Goal: Register for event/course

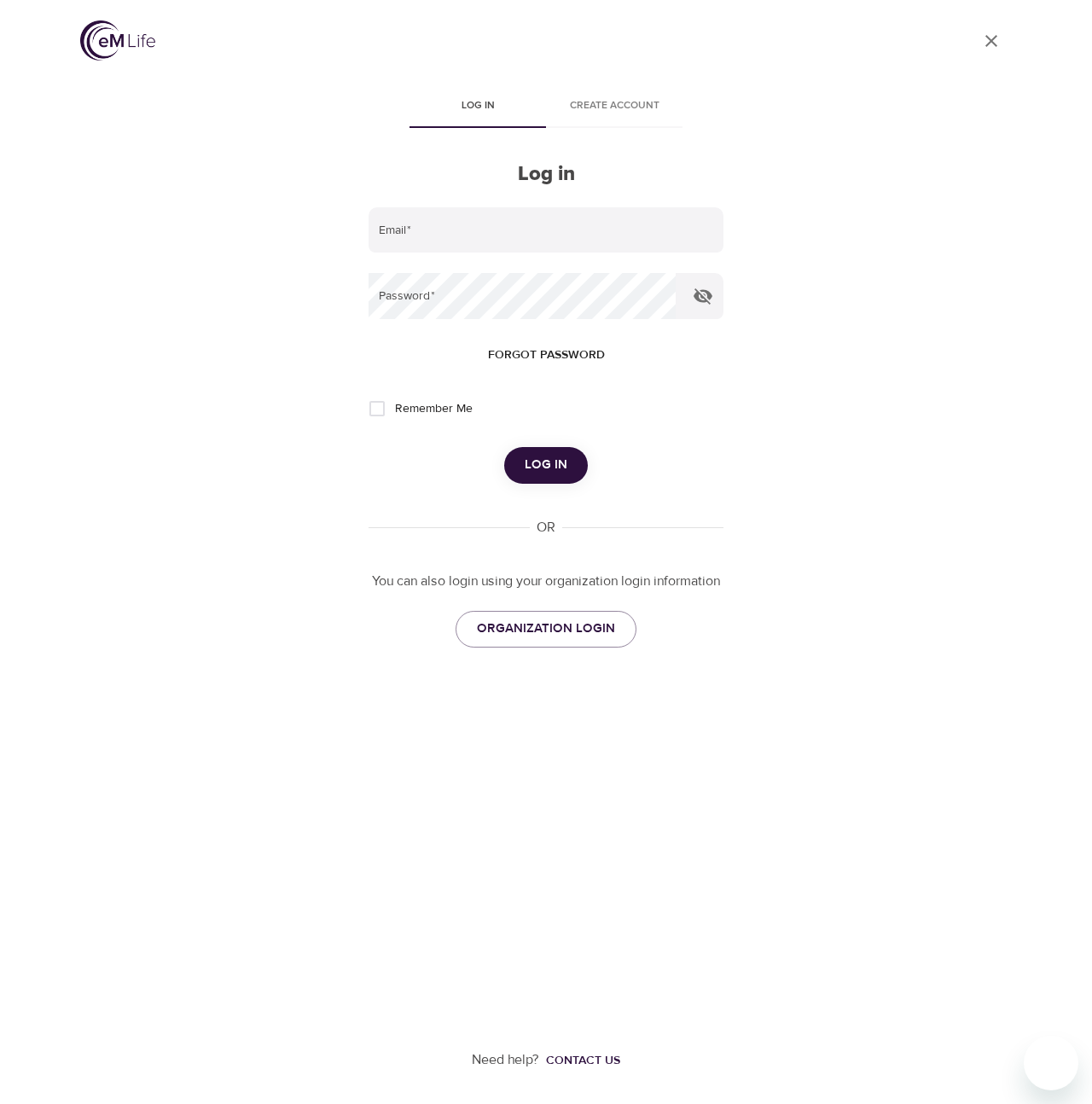
click at [170, 249] on div "User Profile Log in Create account Log in Email   * Password   * Forgot passwor…" at bounding box center [546, 552] width 973 height 1104
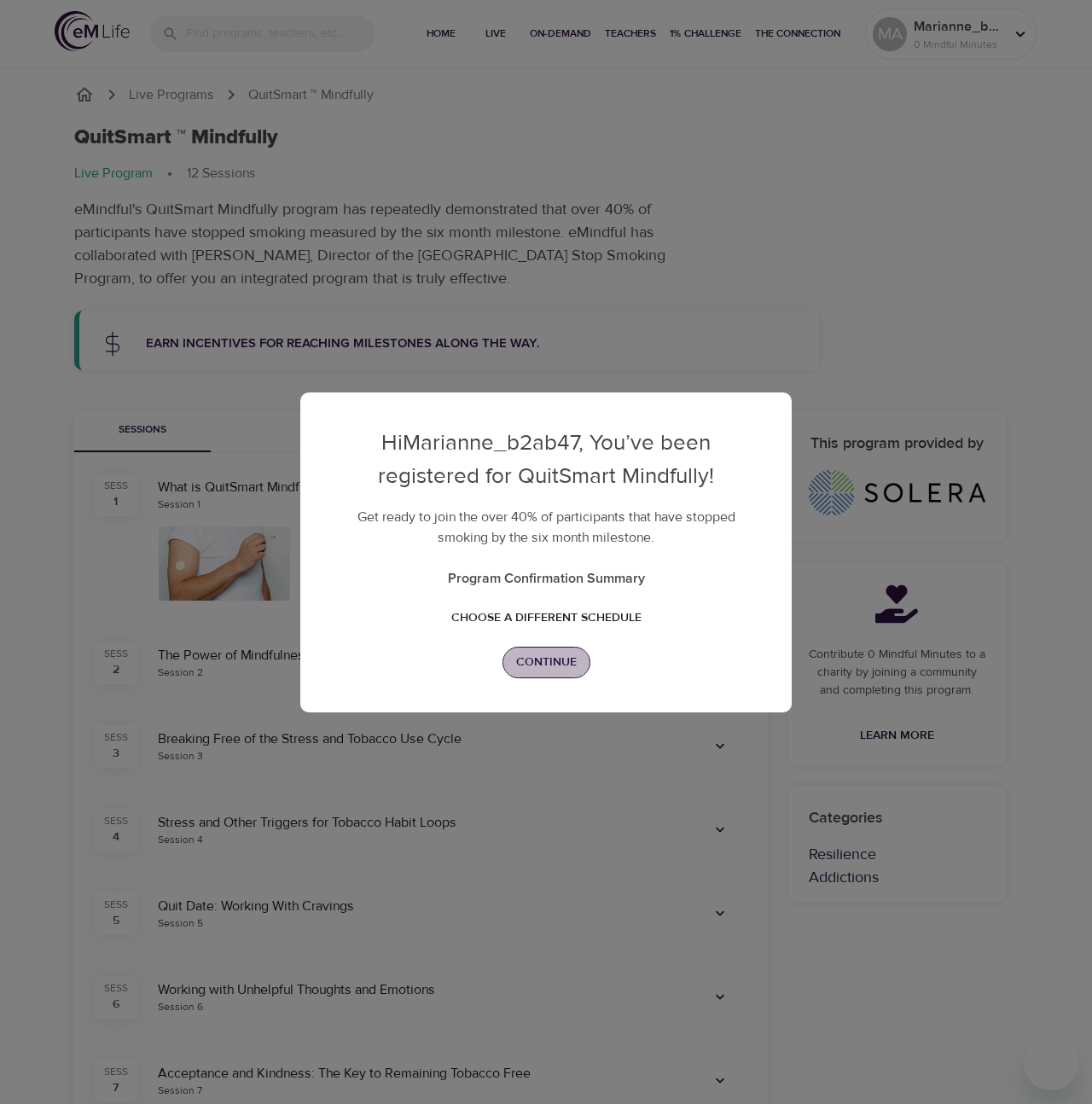
click at [536, 663] on span "Continue" at bounding box center [546, 662] width 61 height 22
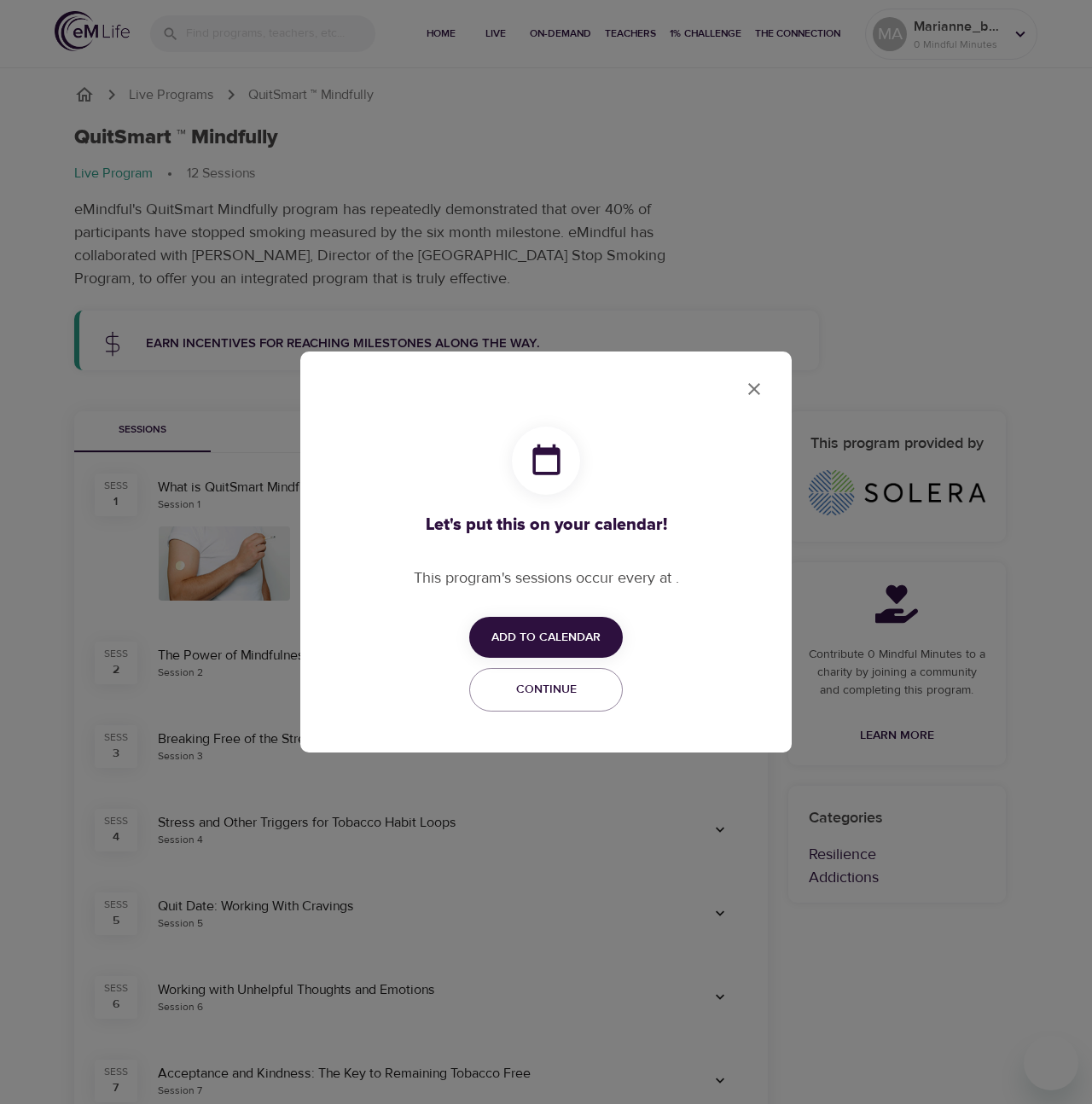
click at [274, 149] on div "Let's put this on your calendar! This program's sessions occur every at . Add t…" at bounding box center [546, 552] width 1092 height 1104
click at [753, 392] on icon "close" at bounding box center [753, 389] width 21 height 21
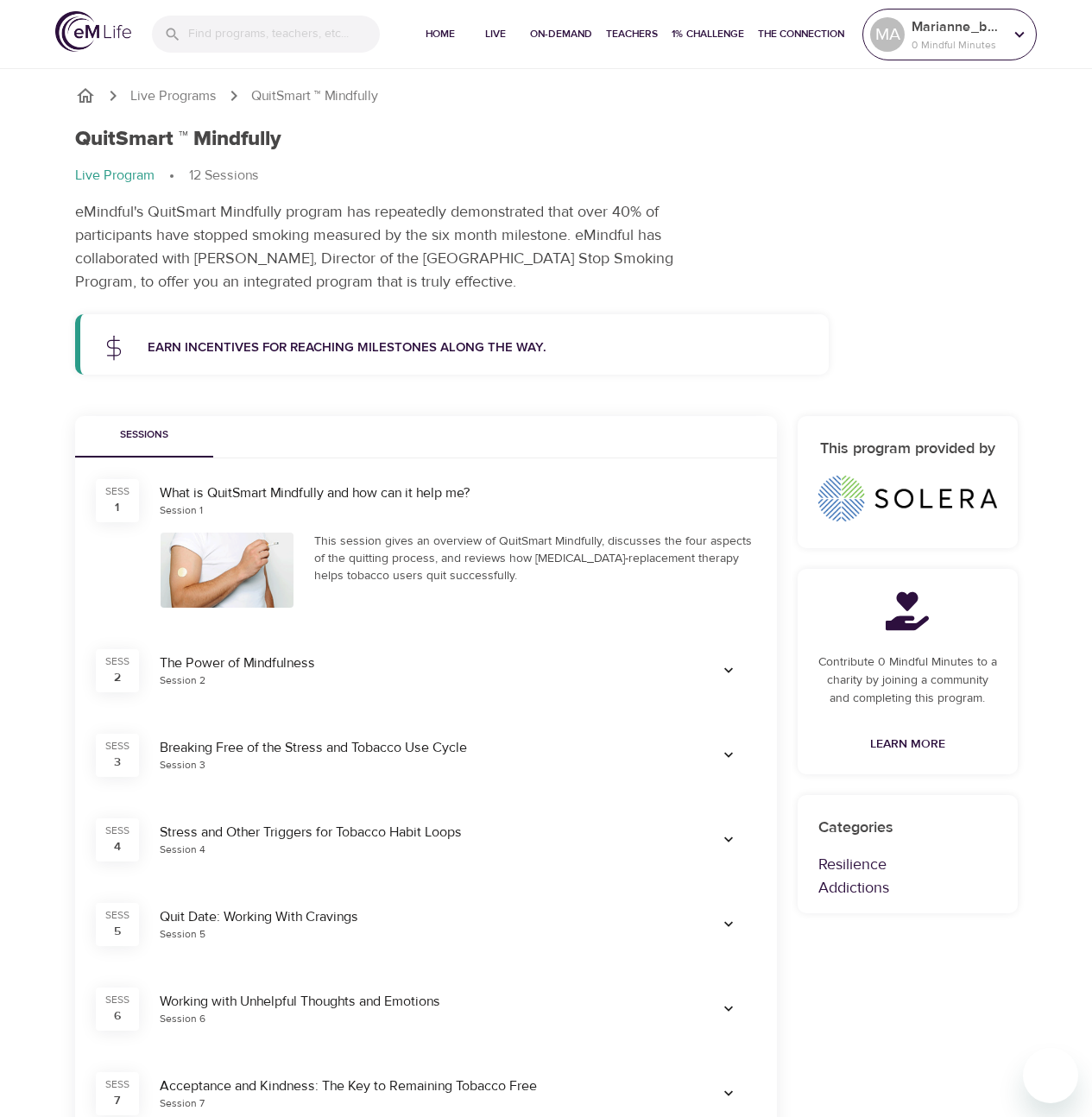
click at [1010, 37] on icon at bounding box center [1019, 34] width 19 height 19
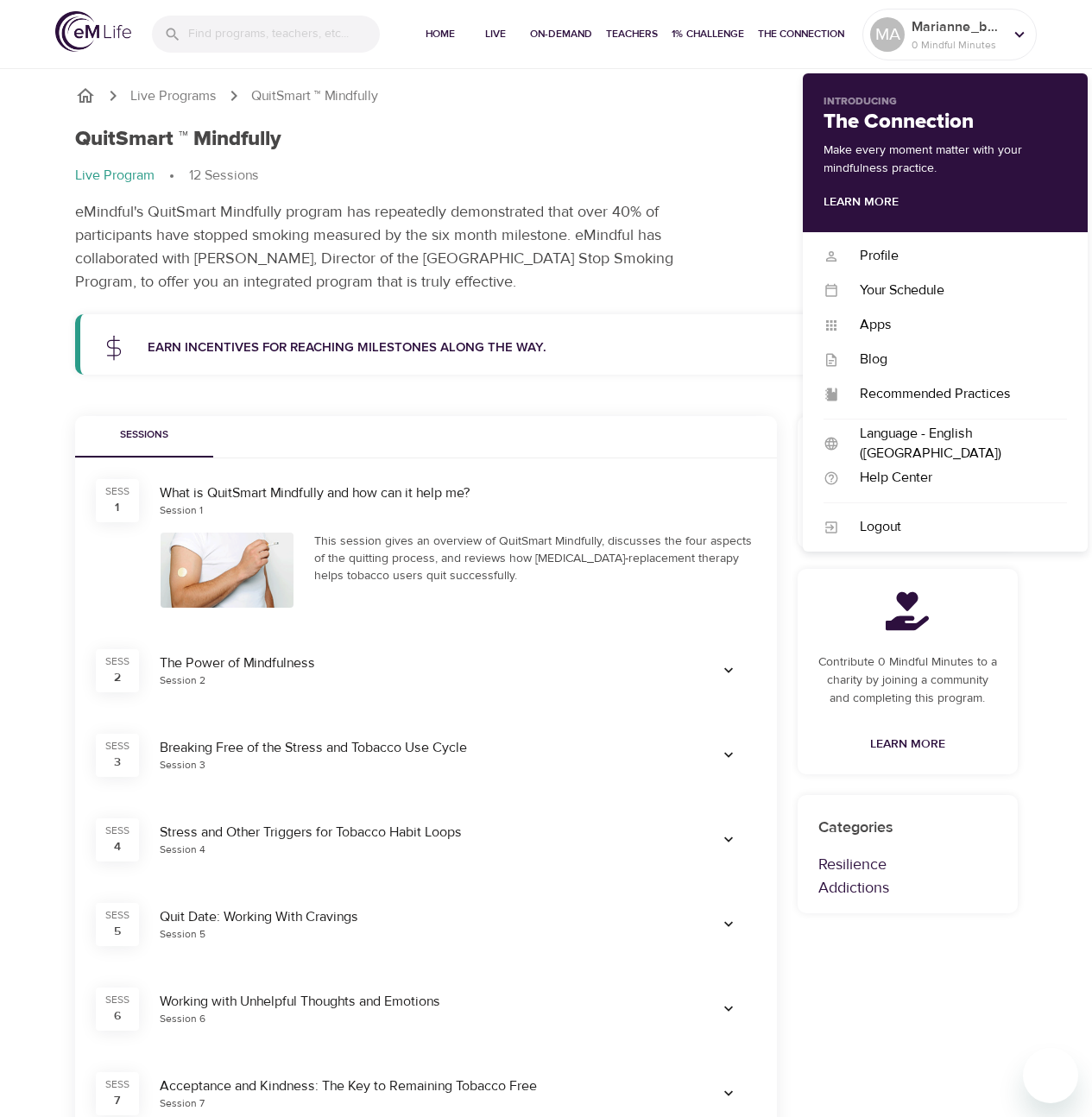
click at [706, 150] on div "QuitSmart ™ Mindfully" at bounding box center [546, 139] width 942 height 25
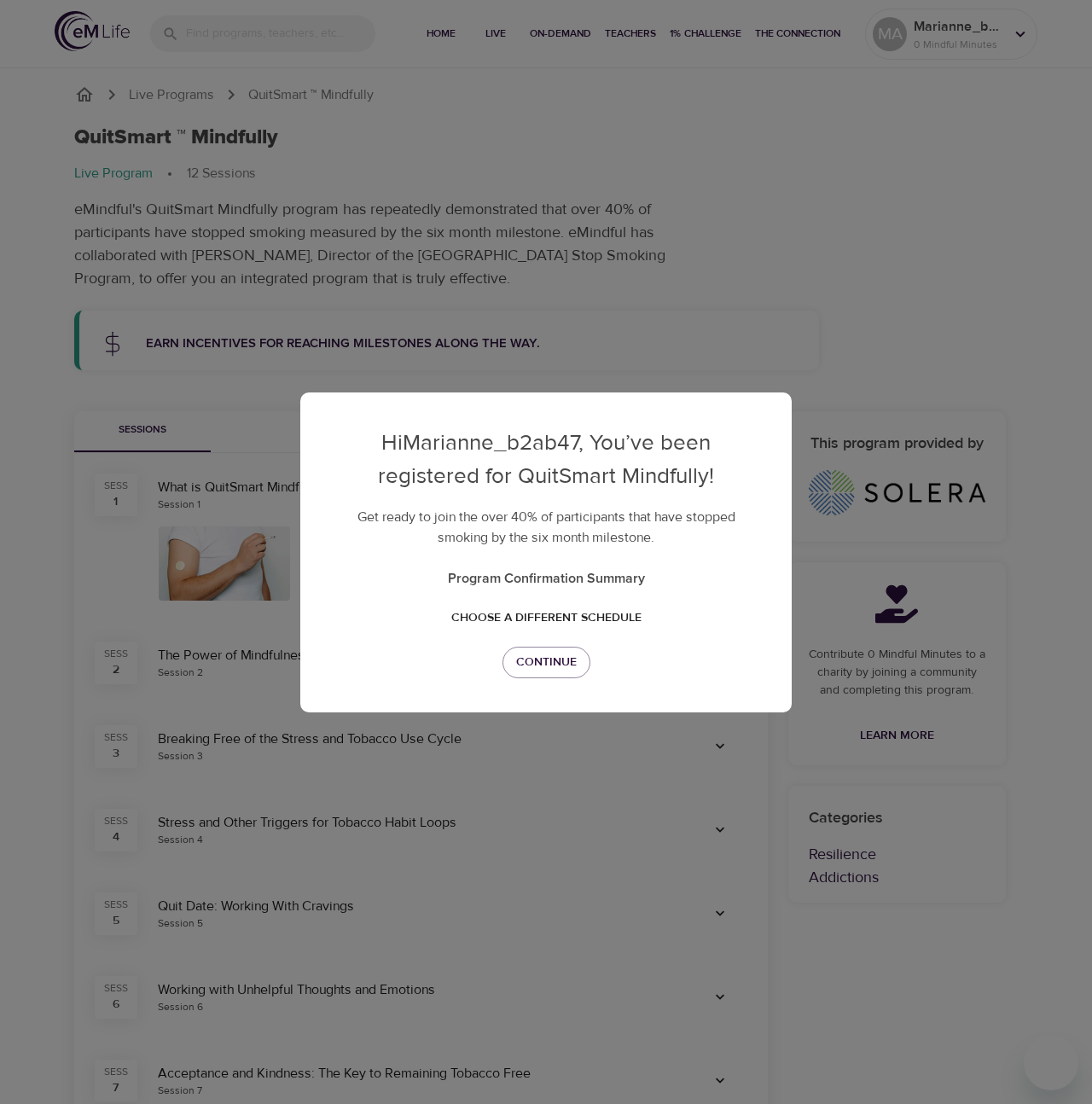
drag, startPoint x: 926, startPoint y: 212, endPoint x: 916, endPoint y: 195, distance: 19.7
click at [925, 211] on div "Hi Marianne_b2ab47 , You’ve been registered for QuitSmart Mindfully! Get ready …" at bounding box center [546, 552] width 1092 height 1104
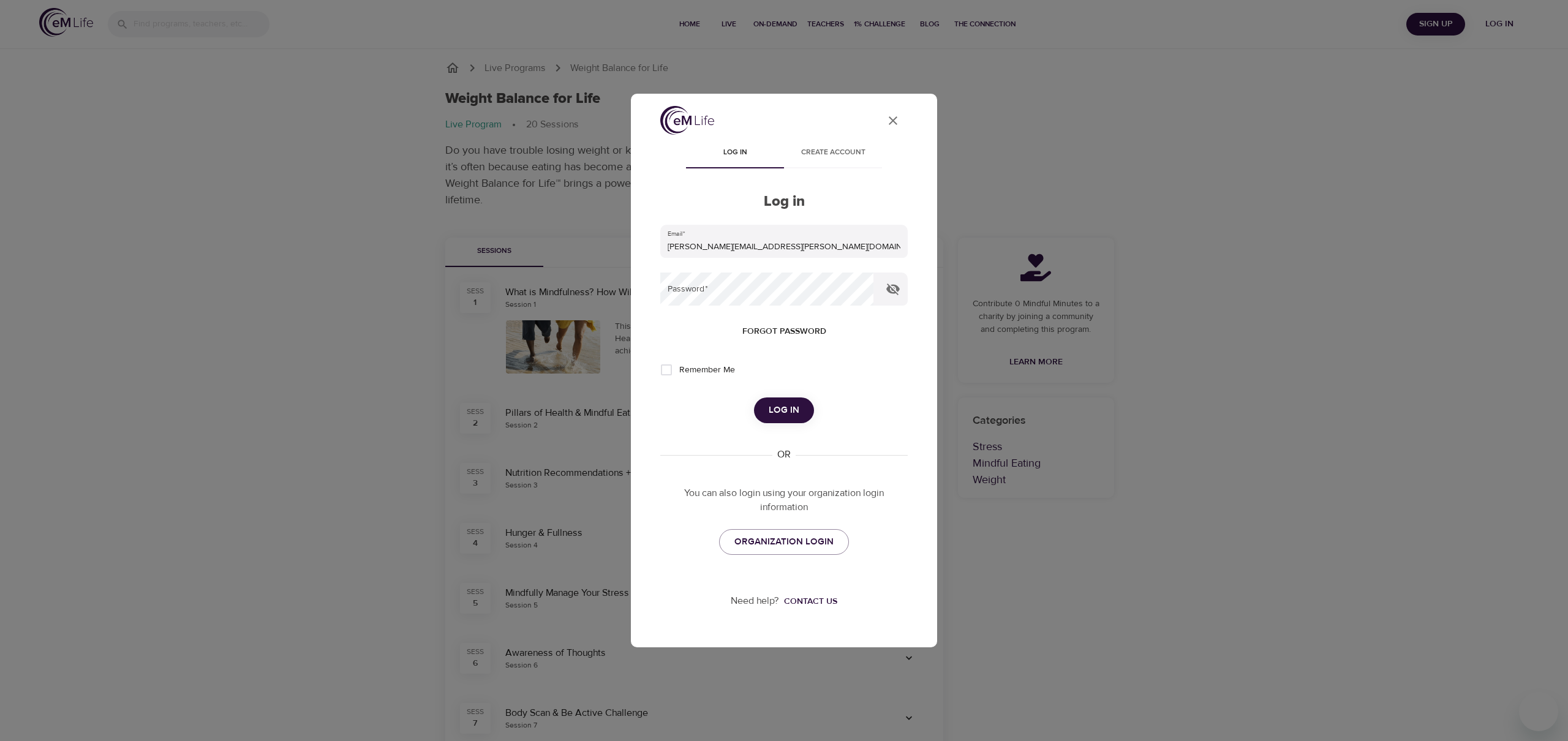
click at [230, 310] on div "User Profile Log in Create account Log in Email   * [PERSON_NAME][EMAIL_ADDRESS…" at bounding box center [784, 370] width 1568 height 741
